Goal: Task Accomplishment & Management: Use online tool/utility

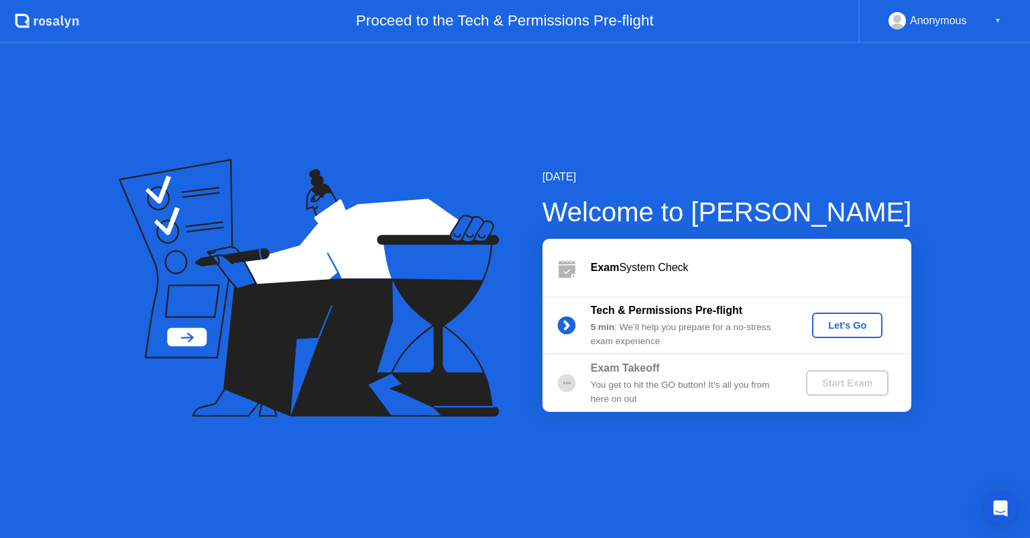
click at [840, 327] on div "Let's Go" at bounding box center [848, 325] width 60 height 11
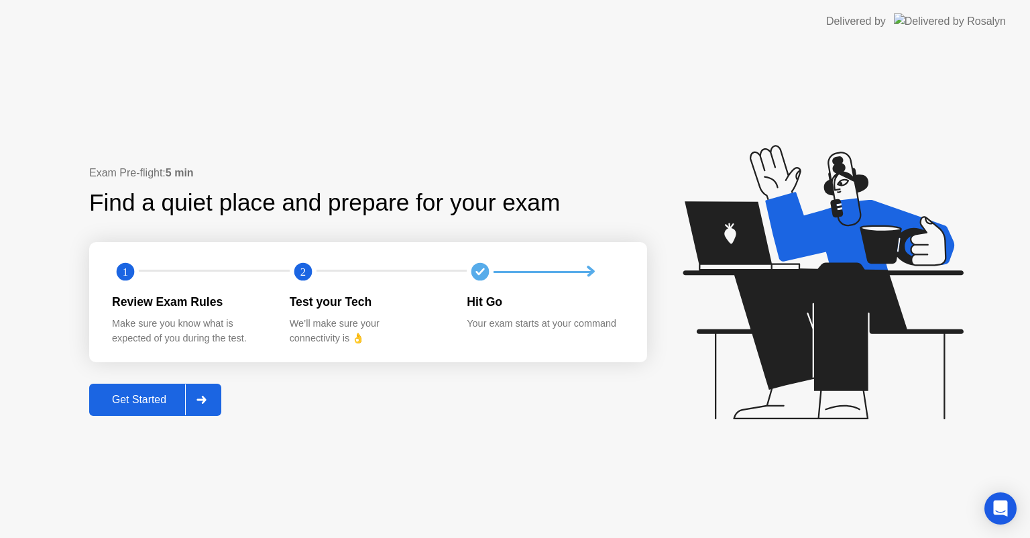
click at [146, 399] on div "Get Started" at bounding box center [139, 400] width 92 height 12
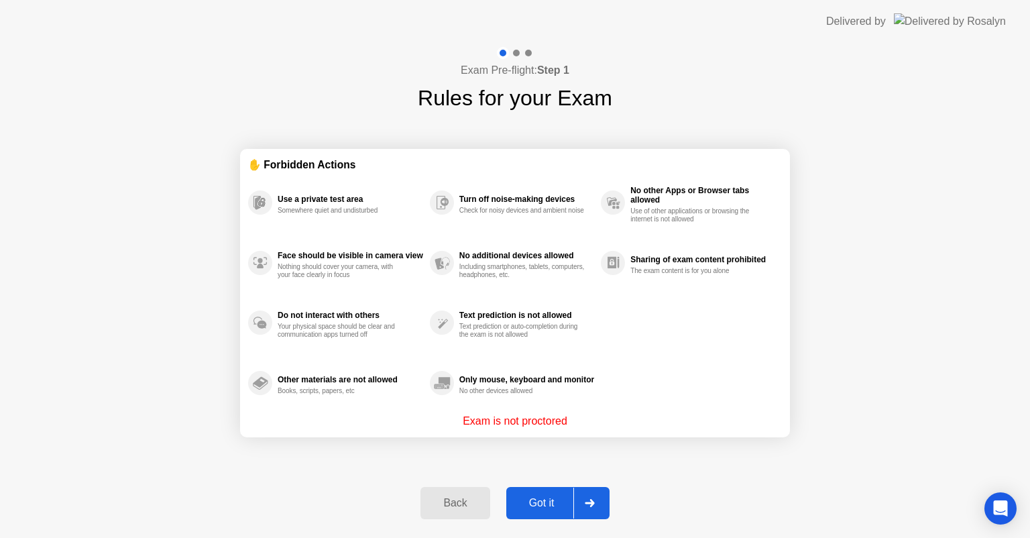
click at [532, 497] on div "Got it" at bounding box center [541, 503] width 63 height 12
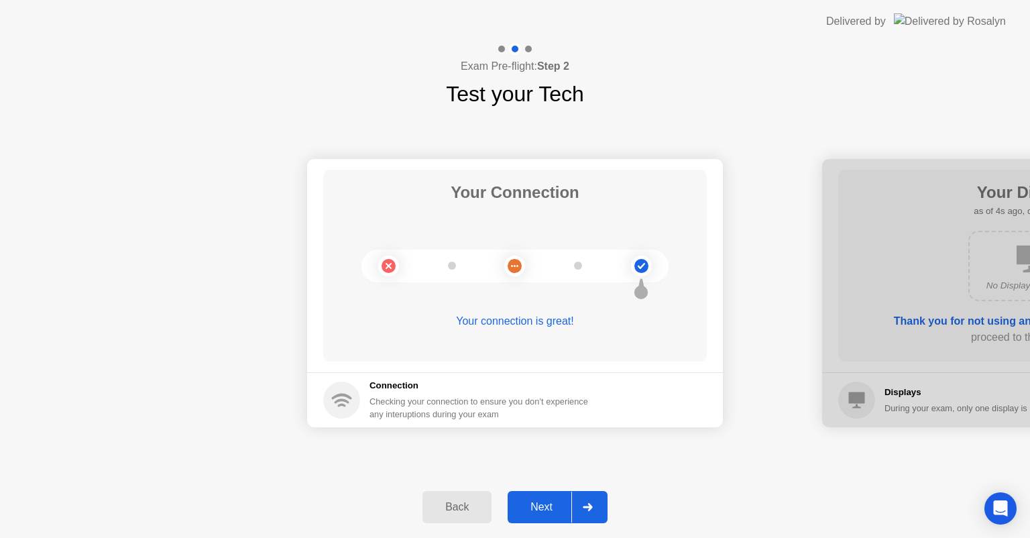
click at [547, 498] on button "Next" at bounding box center [558, 507] width 100 height 32
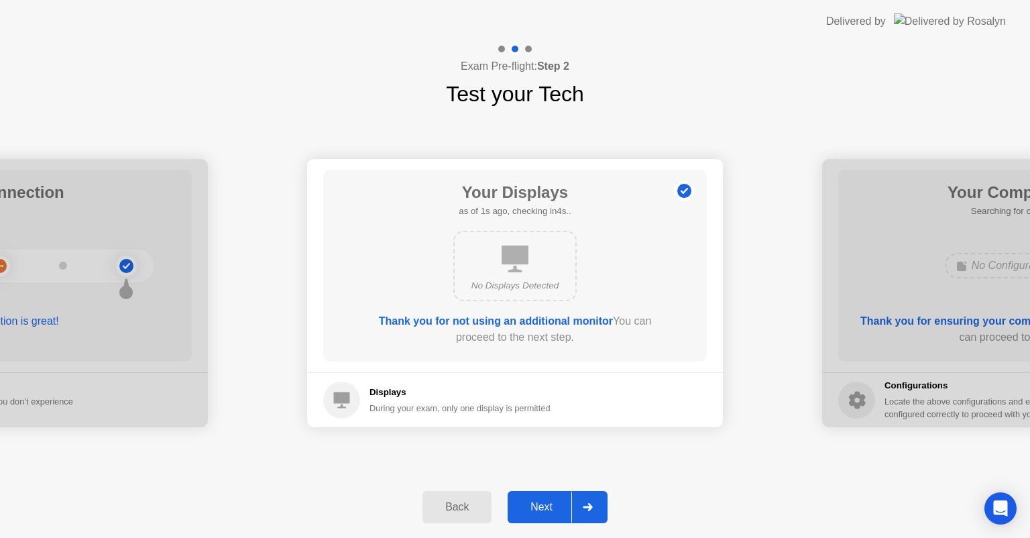
click at [545, 510] on div "Next" at bounding box center [542, 507] width 60 height 12
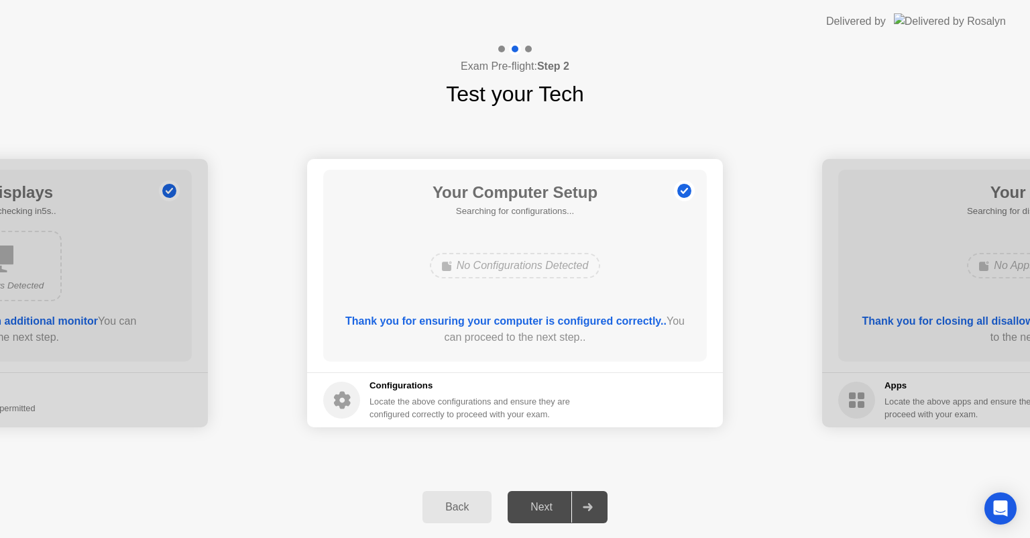
click at [541, 503] on div "Next" at bounding box center [542, 507] width 60 height 12
click at [540, 504] on div "Next" at bounding box center [542, 507] width 60 height 12
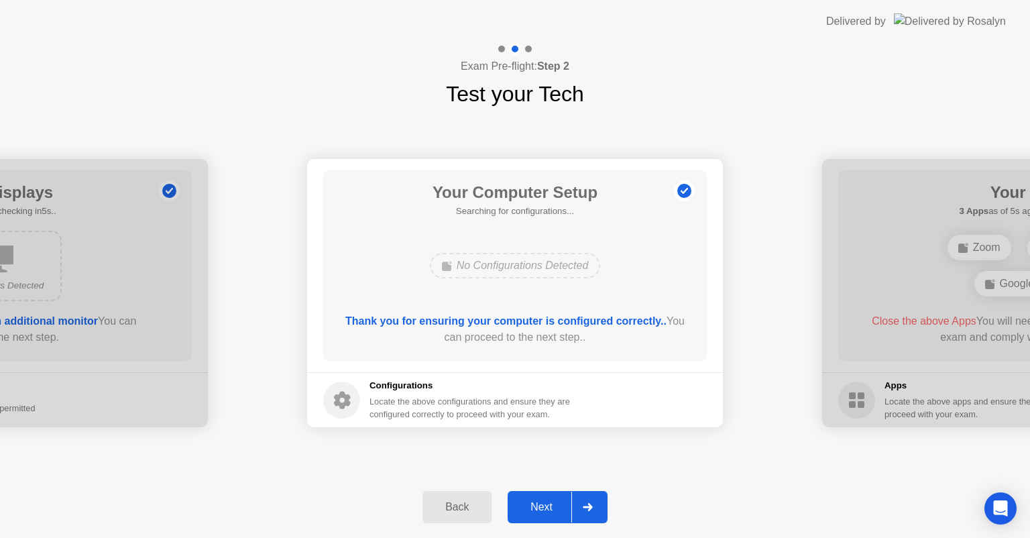
click at [545, 505] on div "Next" at bounding box center [542, 507] width 60 height 12
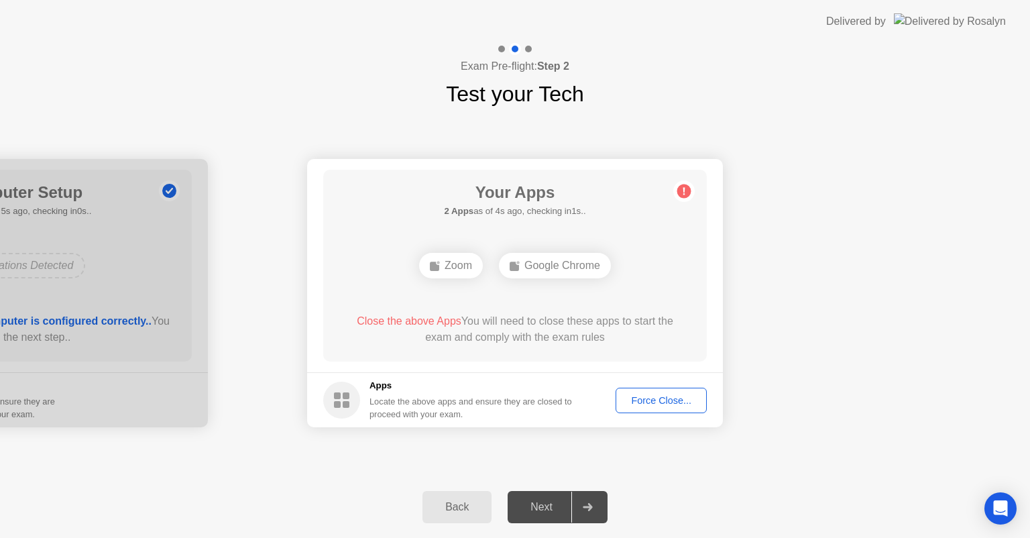
click at [652, 395] on div "Force Close..." at bounding box center [661, 400] width 82 height 11
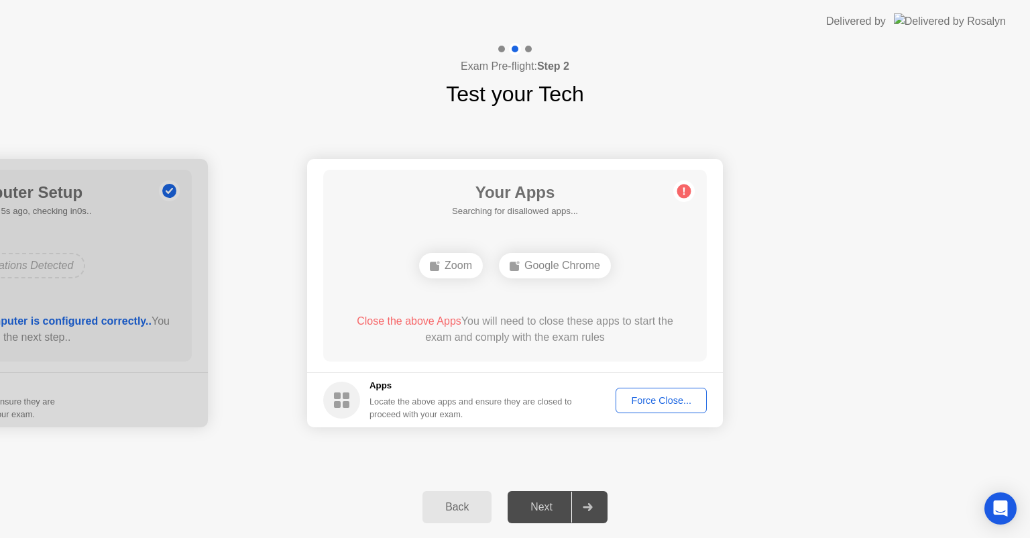
click at [663, 397] on div "Force Close..." at bounding box center [661, 400] width 82 height 11
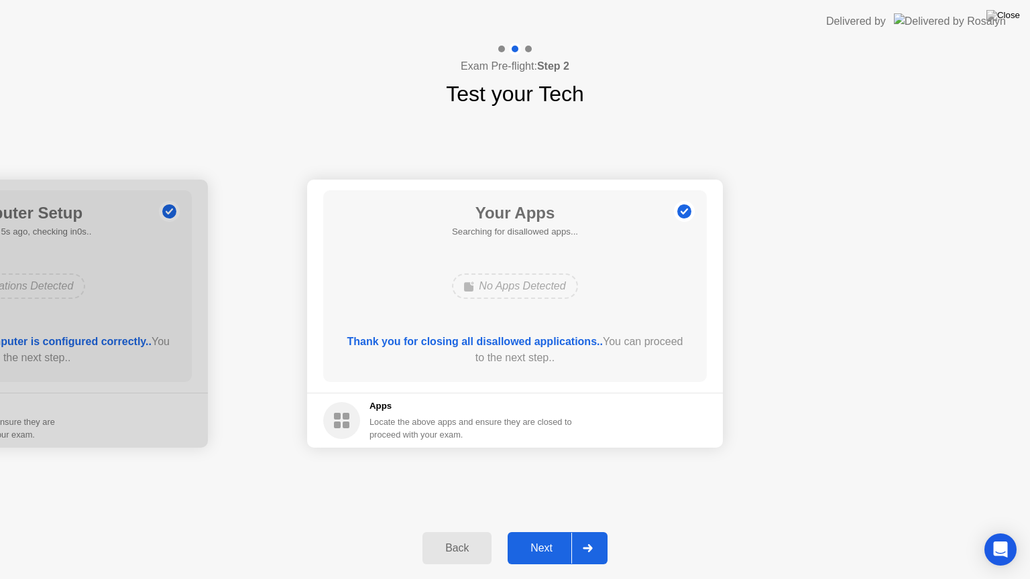
click at [535, 537] on div "Next" at bounding box center [542, 549] width 60 height 12
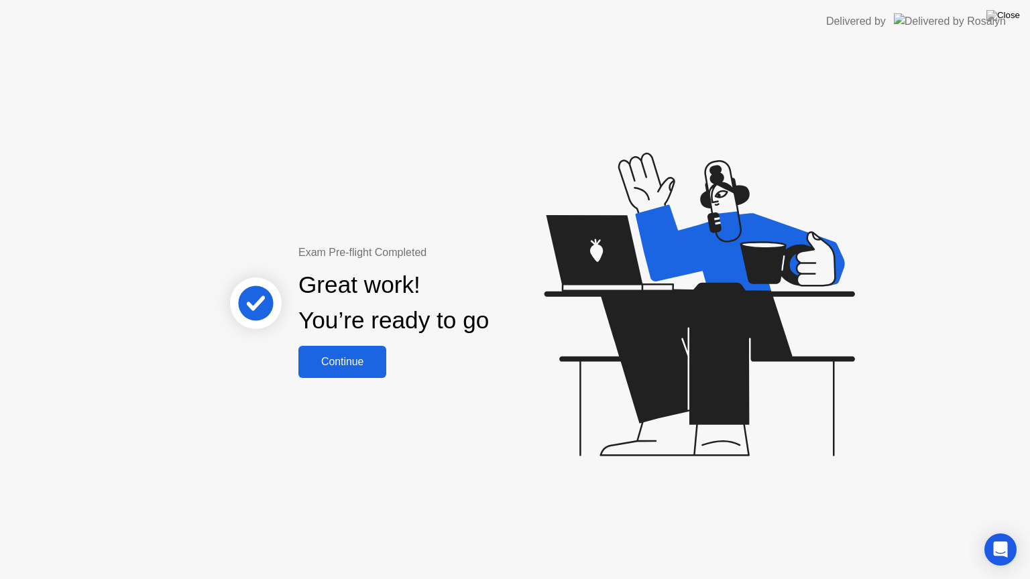
click at [351, 359] on div "Continue" at bounding box center [342, 362] width 80 height 12
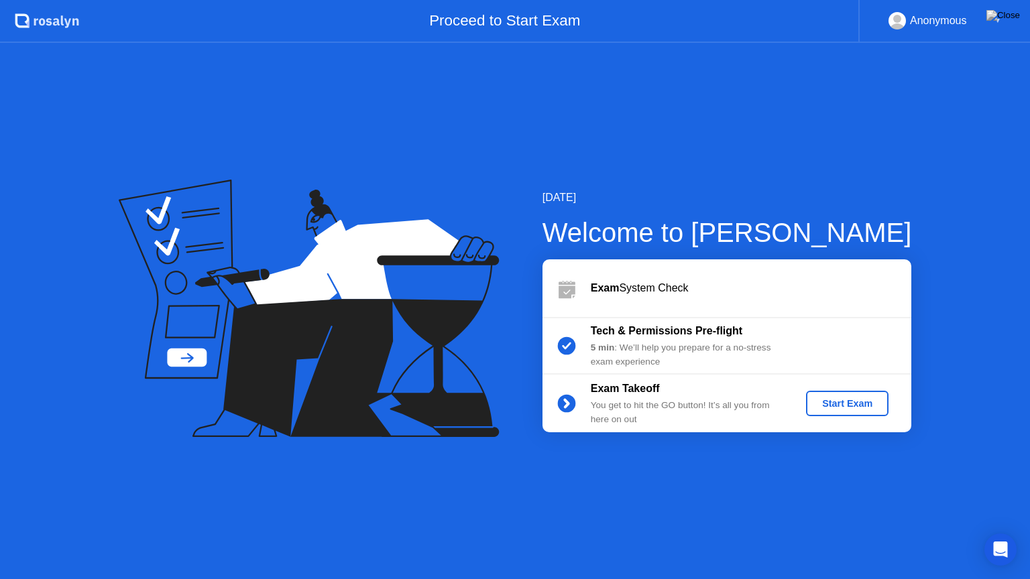
click at [836, 400] on div "Start Exam" at bounding box center [847, 403] width 72 height 11
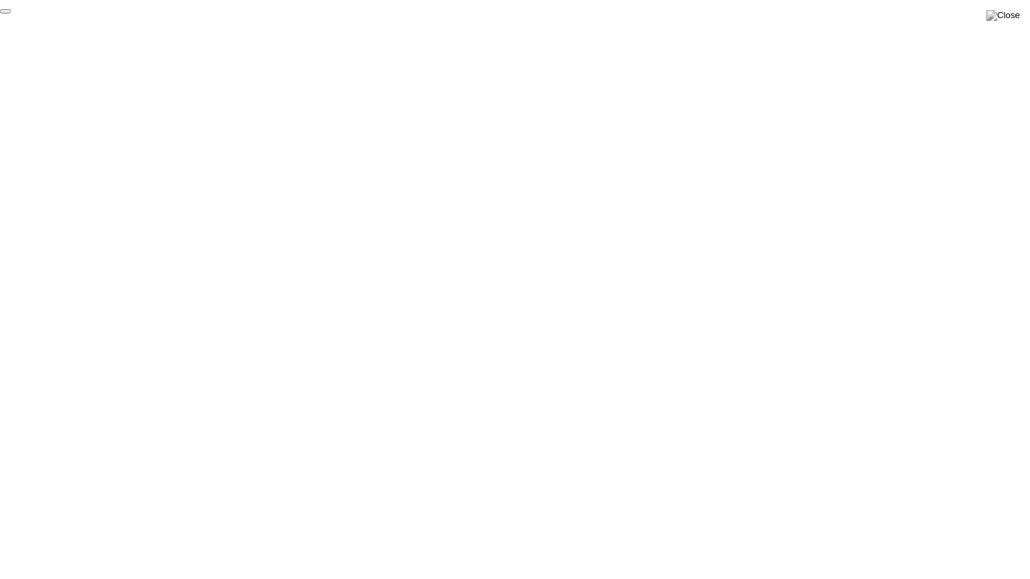
click div "End Proctoring Session"
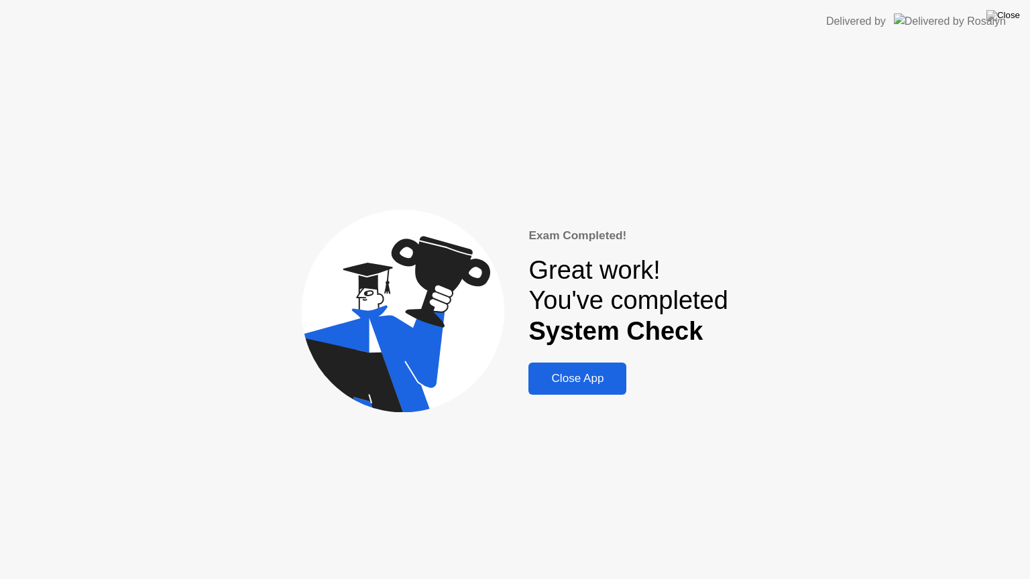
click at [585, 377] on div "Close App" at bounding box center [578, 378] width 90 height 13
